Goal: Register for event/course

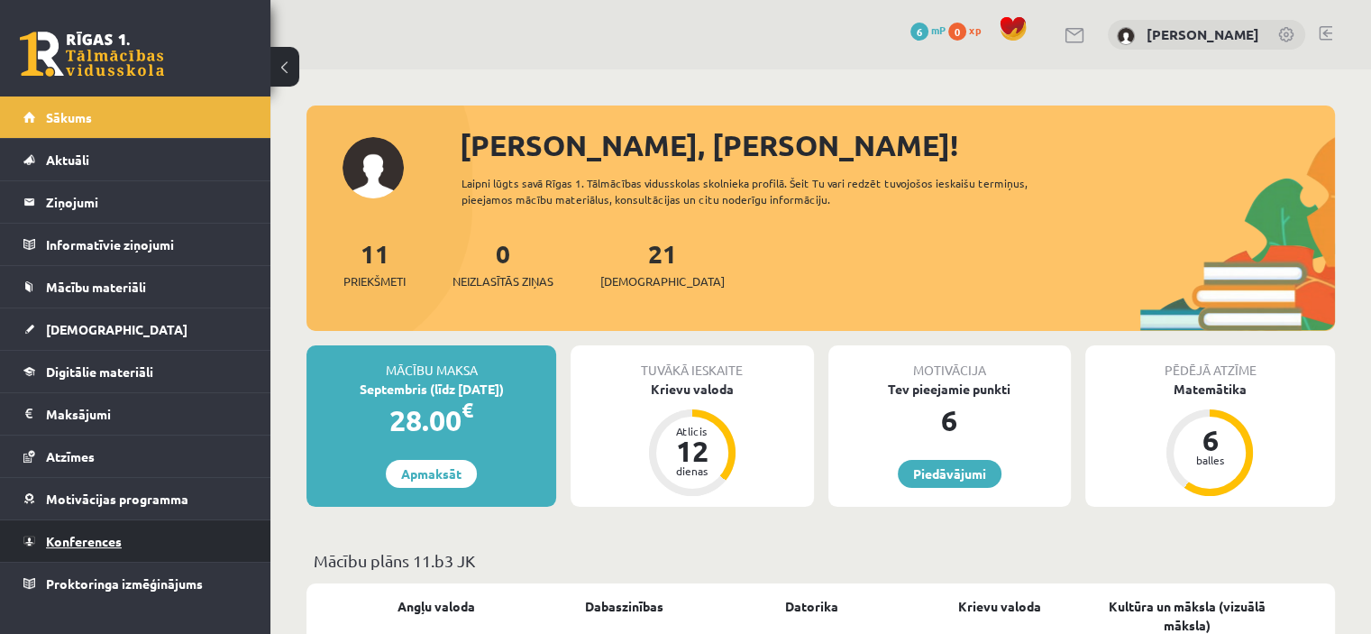
click at [121, 533] on span "Konferences" at bounding box center [84, 541] width 76 height 16
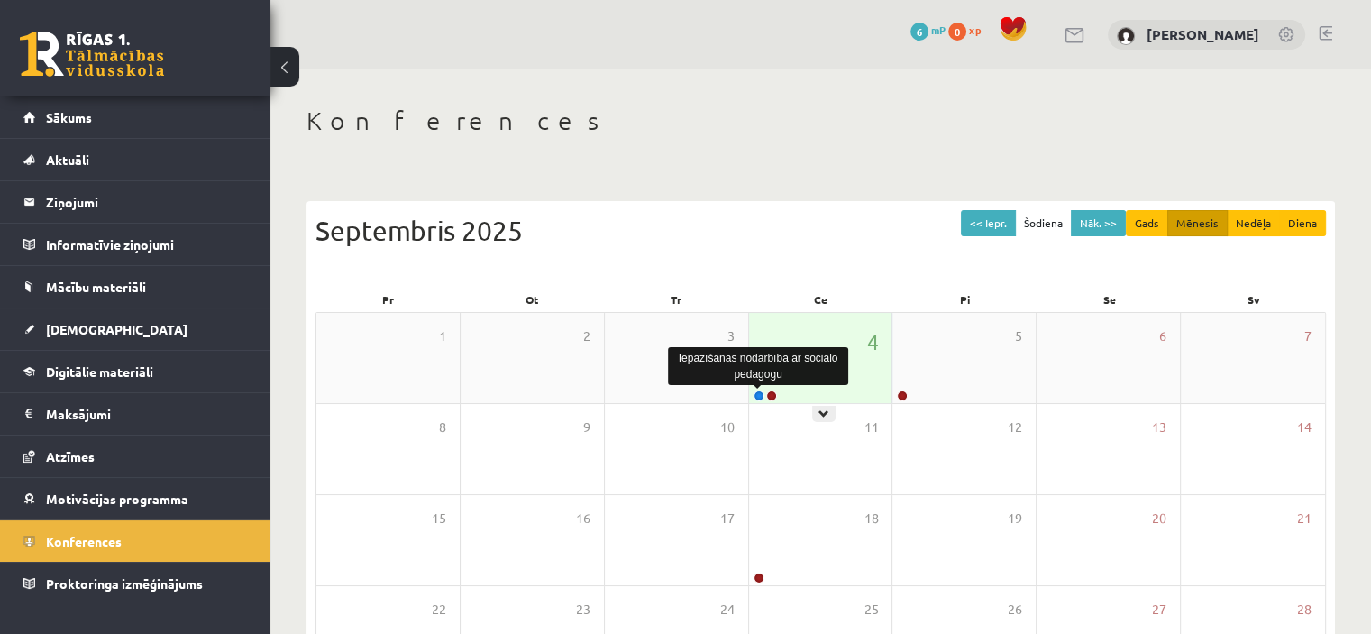
click at [756, 394] on link at bounding box center [758, 395] width 11 height 11
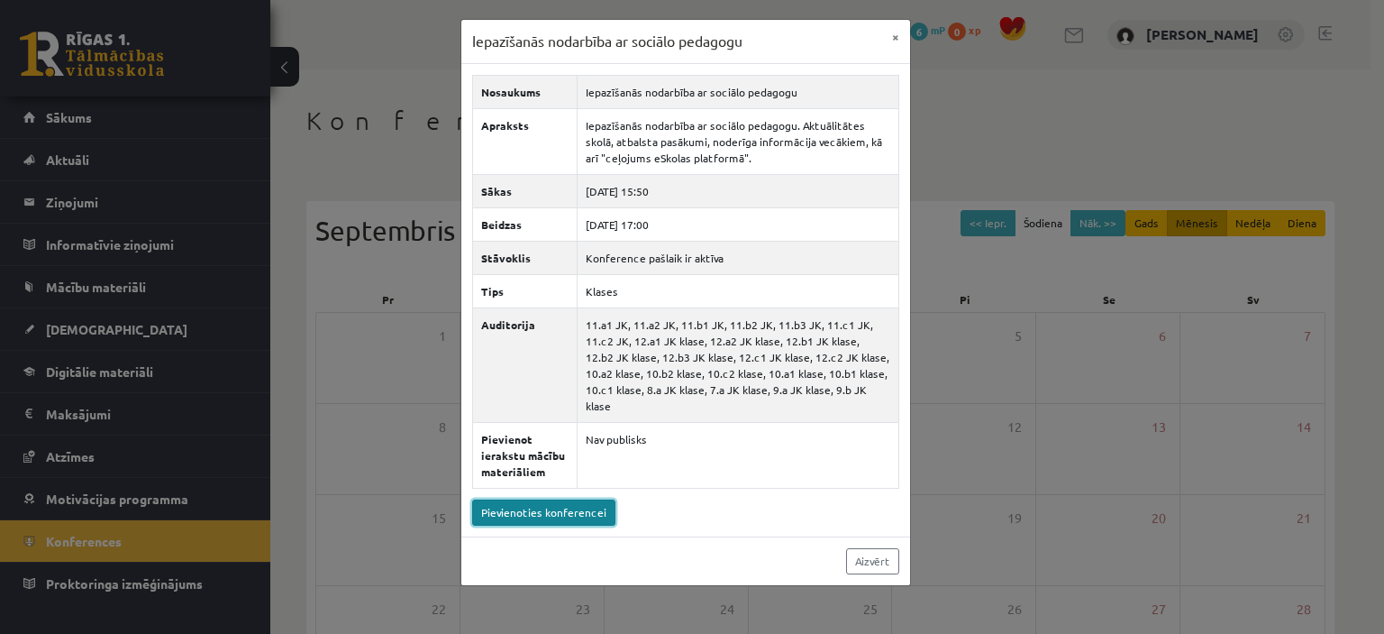
click at [553, 499] on link "Pievienoties konferencei" at bounding box center [543, 512] width 143 height 26
